Goal: Communication & Community: Answer question/provide support

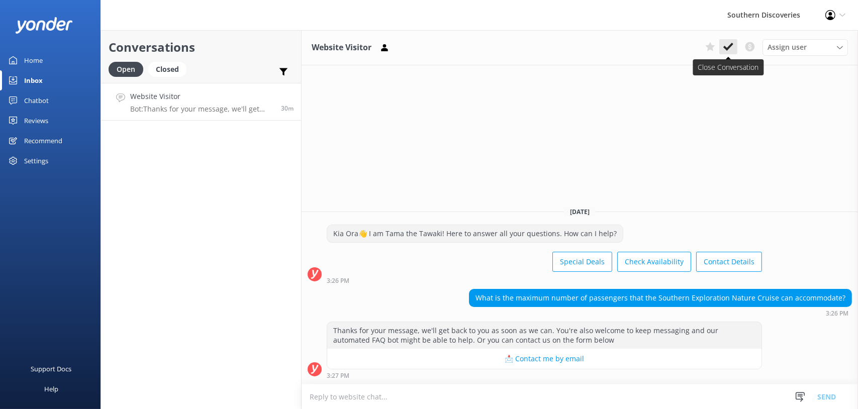
click at [732, 46] on use at bounding box center [729, 47] width 10 height 8
